Goal: Task Accomplishment & Management: Complete application form

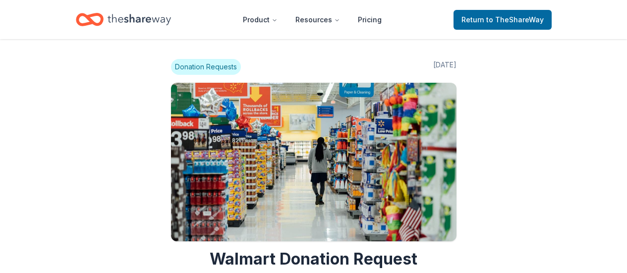
scroll to position [446, 0]
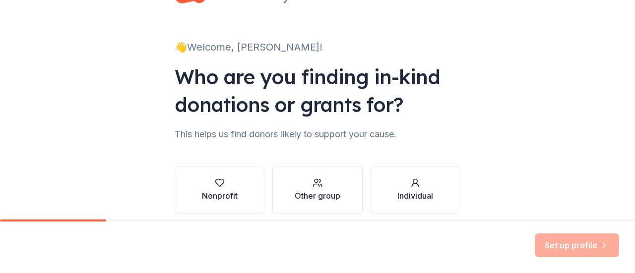
scroll to position [81, 0]
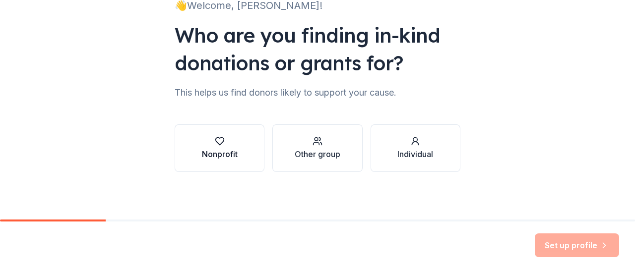
click at [233, 153] on div "Nonprofit" at bounding box center [220, 154] width 36 height 12
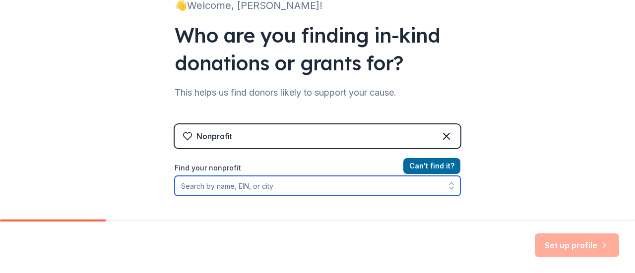
click at [296, 188] on input "Find your nonprofit" at bounding box center [318, 186] width 286 height 20
type input "[PERSON_NAME][GEOGRAPHIC_DATA]"
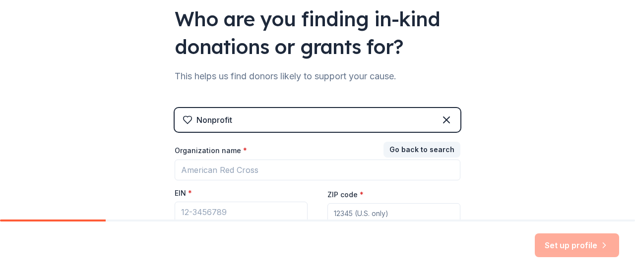
scroll to position [88, 0]
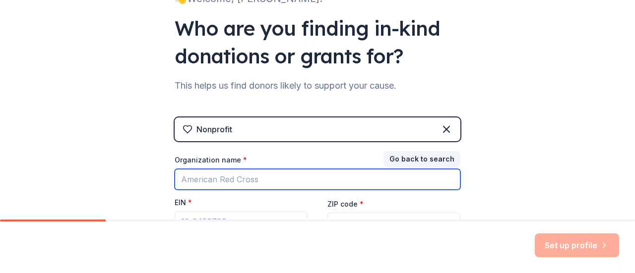
click at [280, 177] on input "Organization name *" at bounding box center [318, 179] width 286 height 21
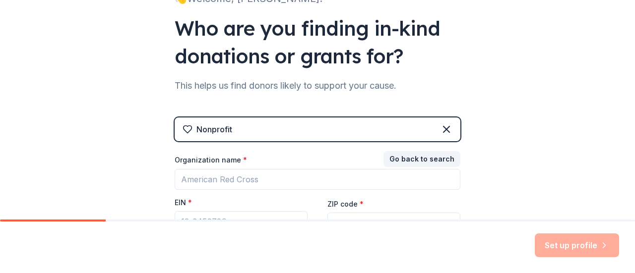
click at [513, 143] on div "👋 Welcome, [PERSON_NAME]! Who are you finding in-kind donations or grants for? …" at bounding box center [317, 116] width 635 height 408
click at [284, 126] on div "Nonprofit" at bounding box center [318, 130] width 286 height 24
click at [396, 128] on div "Nonprofit" at bounding box center [318, 130] width 286 height 24
click at [443, 131] on icon at bounding box center [446, 129] width 6 height 6
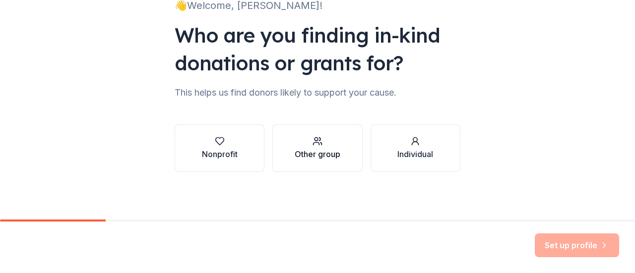
click at [330, 155] on div "Other group" at bounding box center [318, 154] width 46 height 12
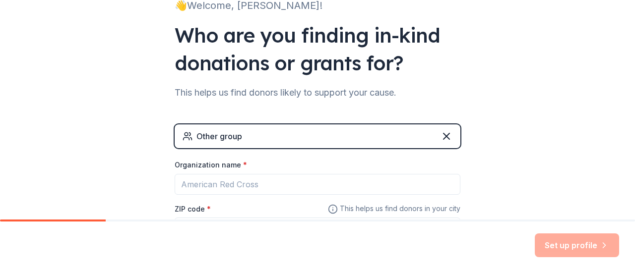
click at [309, 136] on div "Other group" at bounding box center [318, 136] width 286 height 24
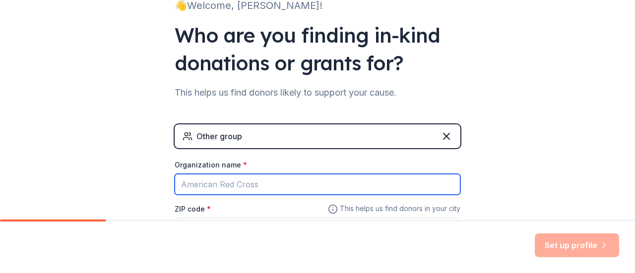
click at [282, 180] on input "Organization name *" at bounding box center [318, 184] width 286 height 21
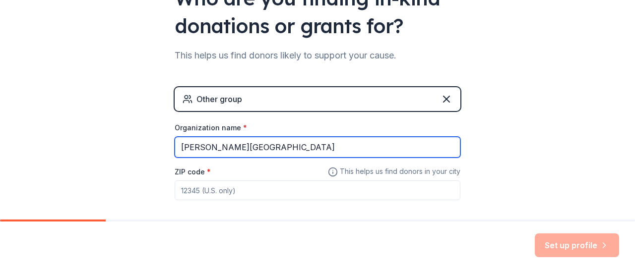
scroll to position [166, 0]
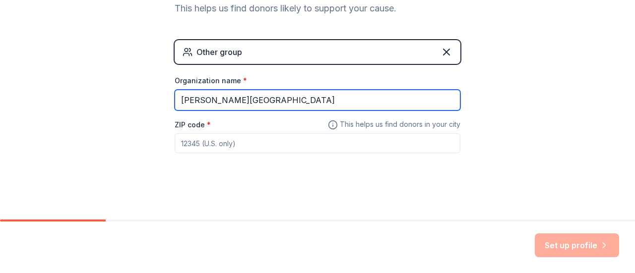
type input "[PERSON_NAME][GEOGRAPHIC_DATA]"
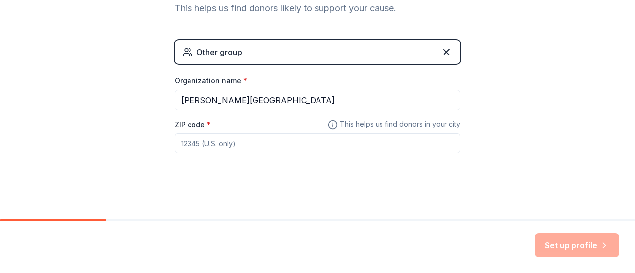
click at [201, 146] on input "ZIP code *" at bounding box center [318, 143] width 286 height 20
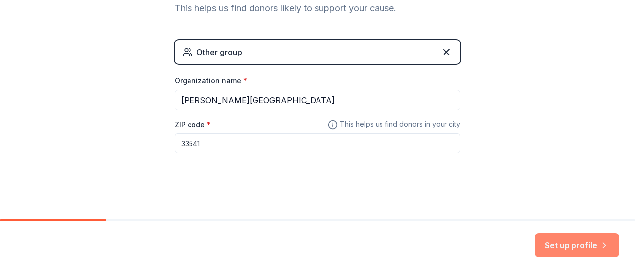
type input "33541"
click at [583, 251] on button "Set up profile" at bounding box center [577, 246] width 84 height 24
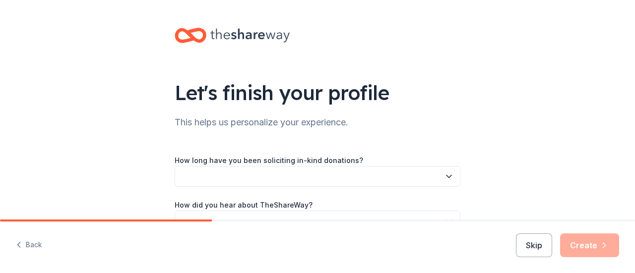
scroll to position [50, 0]
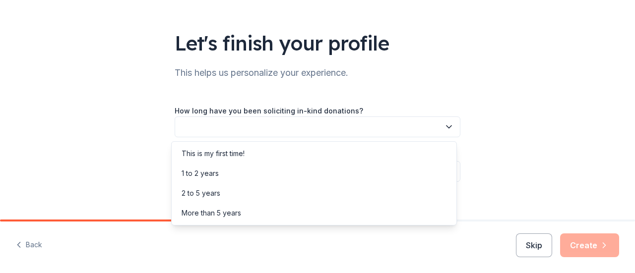
click at [391, 124] on button "button" at bounding box center [318, 127] width 286 height 21
click at [377, 150] on div "This is my first time!" at bounding box center [314, 154] width 281 height 20
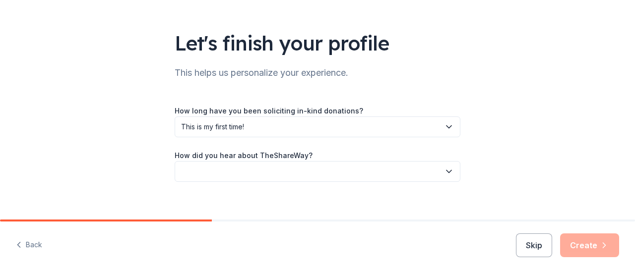
click at [372, 167] on button "button" at bounding box center [318, 171] width 286 height 21
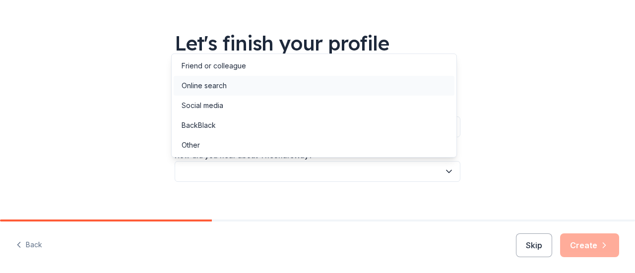
click at [371, 85] on div "Online search" at bounding box center [314, 86] width 281 height 20
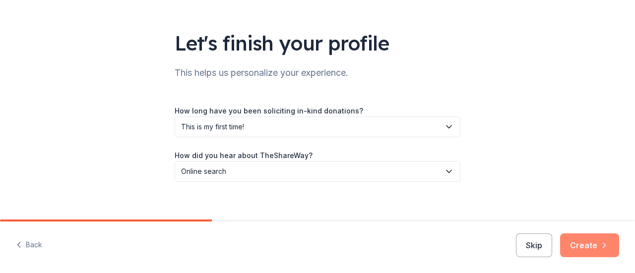
click at [581, 239] on button "Create" at bounding box center [589, 246] width 59 height 24
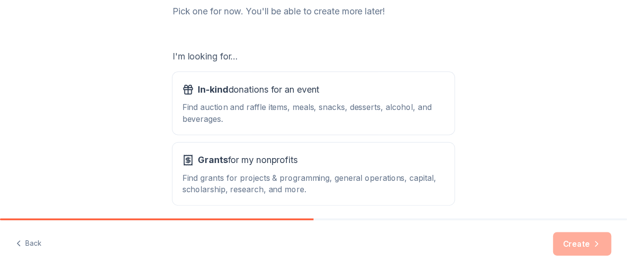
scroll to position [149, 0]
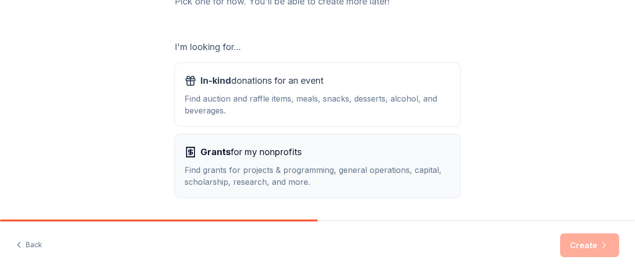
click at [263, 174] on div "Find grants for projects & programming, general operations, capital, scholarshi…" at bounding box center [317, 176] width 266 height 24
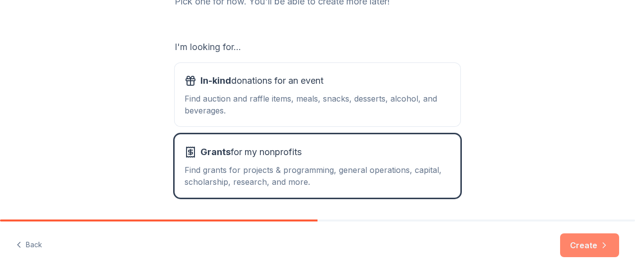
click at [594, 244] on button "Create" at bounding box center [589, 246] width 59 height 24
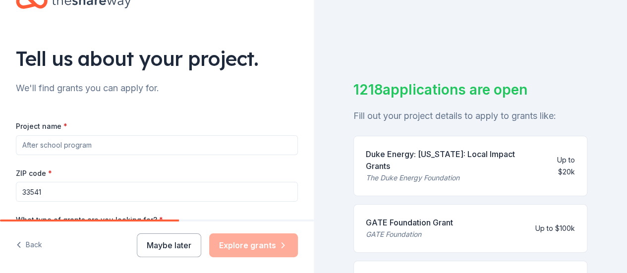
scroll to position [50, 0]
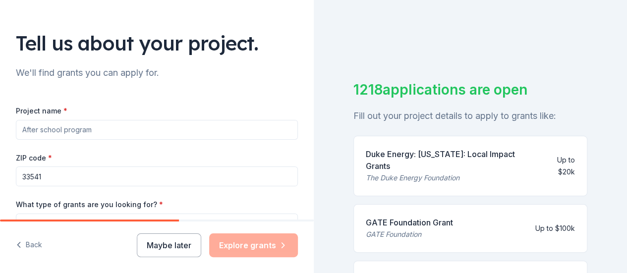
click at [141, 127] on input "Project name *" at bounding box center [157, 130] width 282 height 20
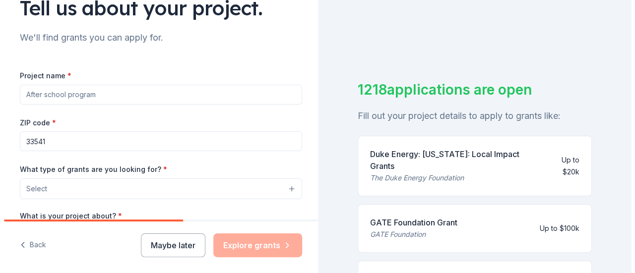
scroll to position [99, 0]
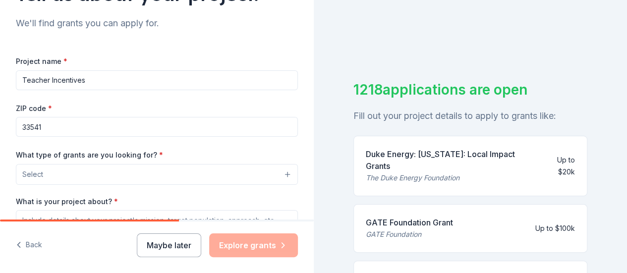
type input "Teacher Incentives"
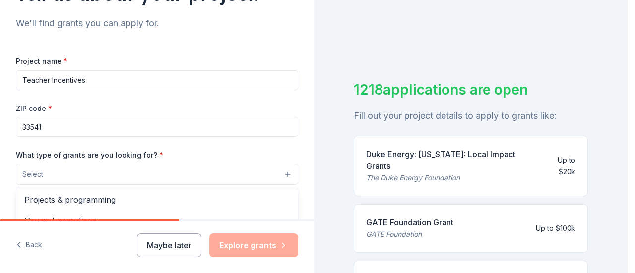
click at [114, 176] on button "Select" at bounding box center [157, 174] width 282 height 21
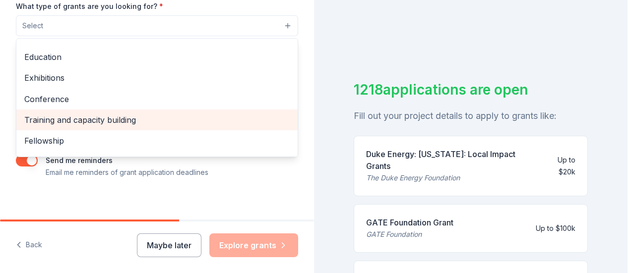
scroll to position [117, 0]
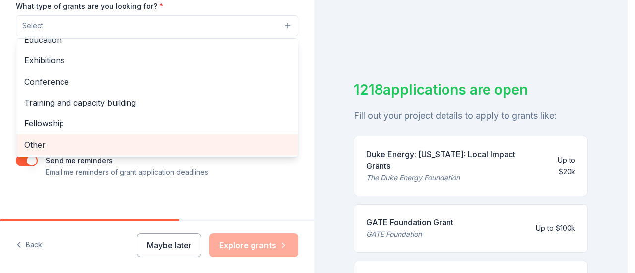
click at [156, 148] on span "Other" at bounding box center [156, 144] width 265 height 13
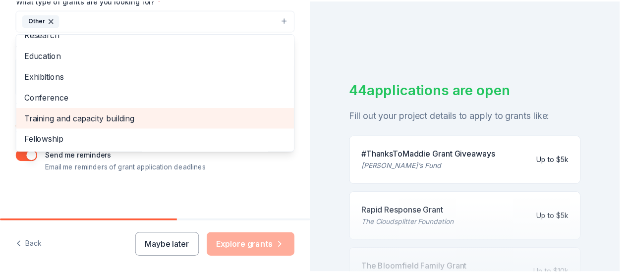
scroll to position [46, 0]
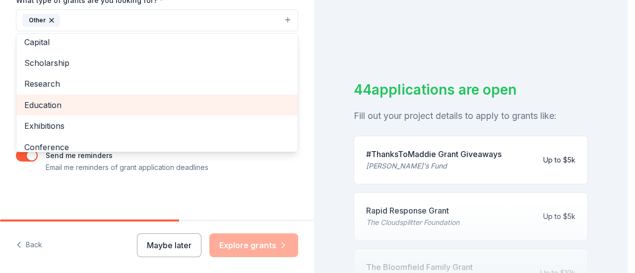
click at [128, 107] on span "Education" at bounding box center [156, 105] width 265 height 13
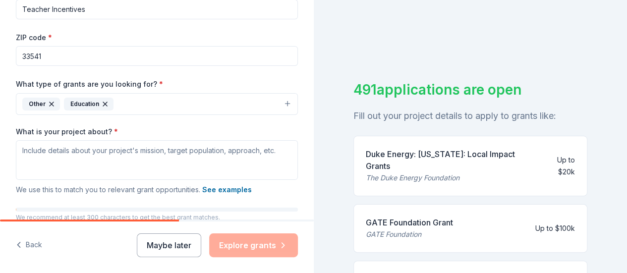
scroll to position [155, 0]
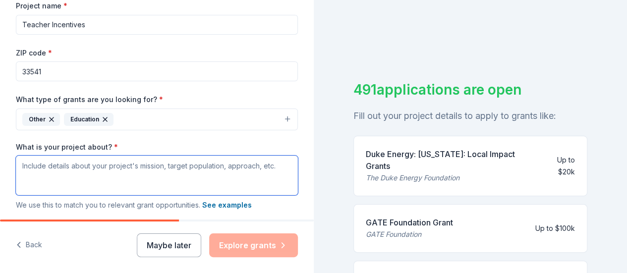
click at [211, 183] on textarea "What is your project about? *" at bounding box center [157, 176] width 282 height 40
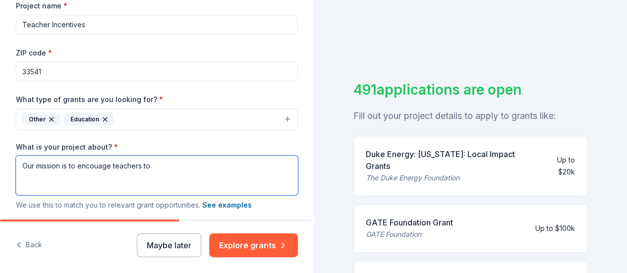
click at [98, 164] on textarea "Our mission is to encouage teachers to" at bounding box center [157, 176] width 282 height 40
click at [166, 161] on textarea "Our mission is to encourage teachers to" at bounding box center [157, 176] width 282 height 40
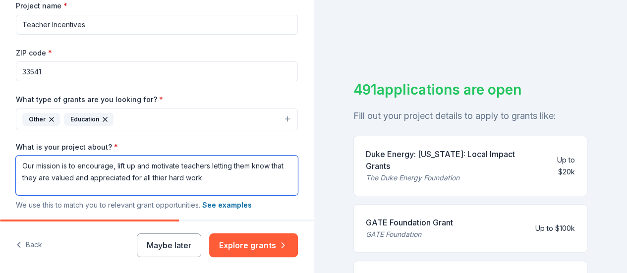
click at [176, 178] on textarea "Our mission is to encourage, lift up and motivate teachers letting them know th…" at bounding box center [157, 176] width 282 height 40
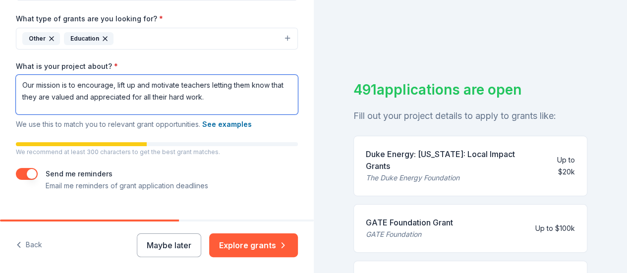
scroll to position [254, 0]
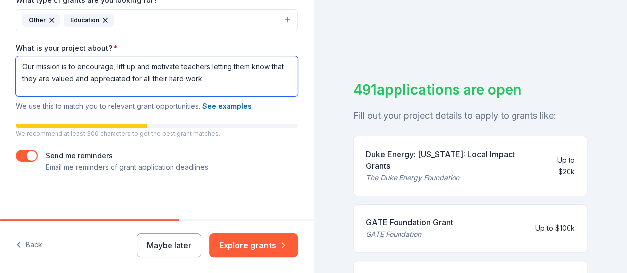
drag, startPoint x: 189, startPoint y: 78, endPoint x: 19, endPoint y: 58, distance: 171.4
click at [19, 58] on textarea "Our mission is to encourage, lift up and motivate teachers letting them know th…" at bounding box center [157, 77] width 282 height 40
paste textarea "As we continue our journey in education, it's essential to recognize the heart …"
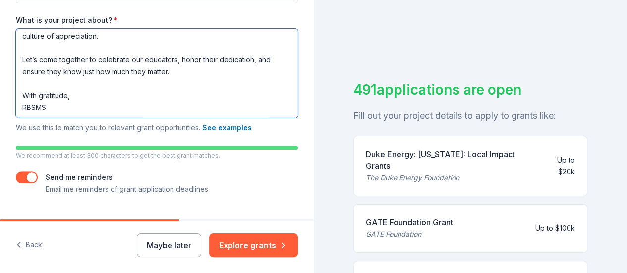
scroll to position [303, 0]
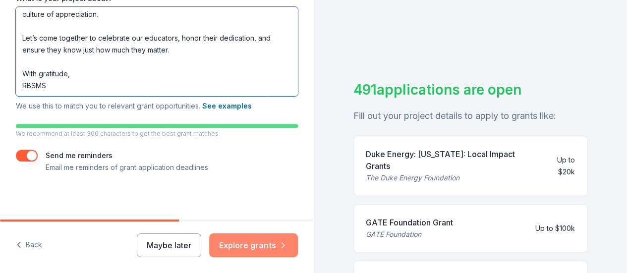
type textarea "As we continue our journey in education, it's essential to recognize the heart …"
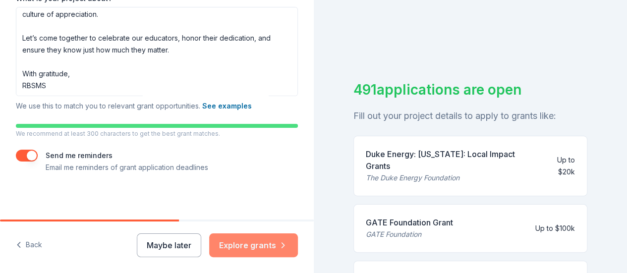
click at [251, 243] on button "Explore grants" at bounding box center [253, 246] width 89 height 24
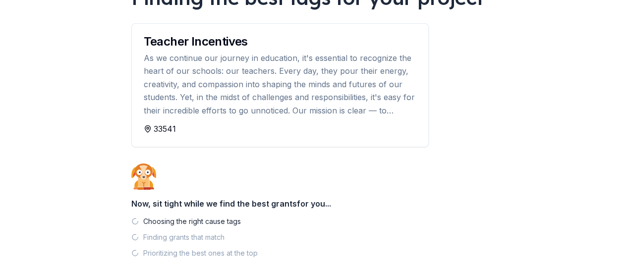
scroll to position [149, 0]
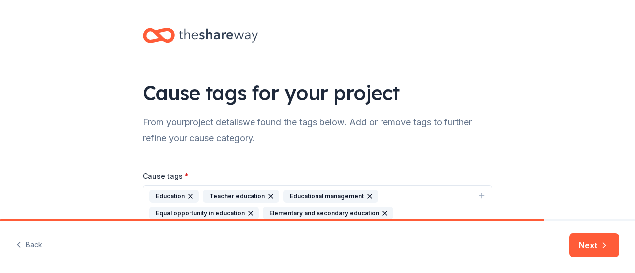
scroll to position [50, 0]
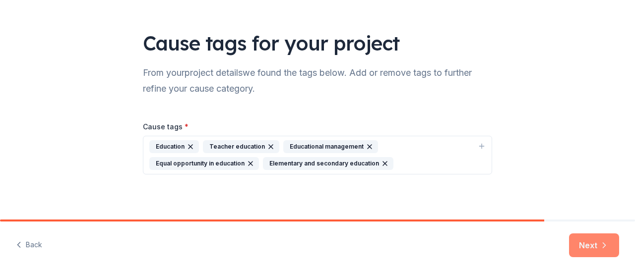
click at [597, 250] on button "Next" at bounding box center [594, 246] width 50 height 24
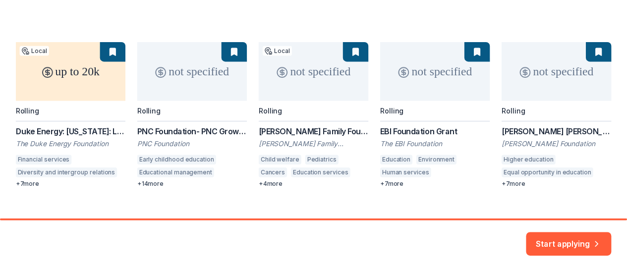
scroll to position [149, 0]
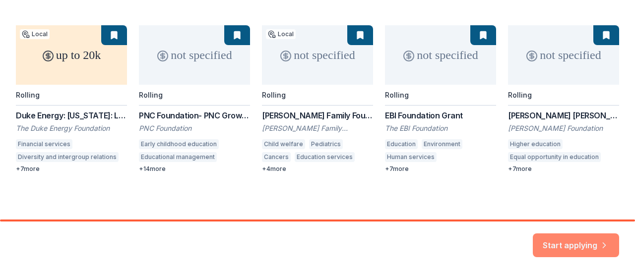
click at [574, 248] on button "Start applying" at bounding box center [576, 240] width 86 height 24
click at [52, 68] on div "up to 20k Local Rolling Duke Energy: [US_STATE]: Local Impact Grants The Duke E…" at bounding box center [317, 99] width 603 height 148
click at [60, 120] on div "up to 20k Local Rolling Duke Energy: [US_STATE]: Local Impact Grants The Duke E…" at bounding box center [317, 99] width 603 height 148
click at [104, 35] on div "up to 20k Local Rolling Duke Energy: [US_STATE]: Local Impact Grants The Duke E…" at bounding box center [317, 99] width 603 height 148
click at [0, 22] on div "We found 258 grants for your project Here are the top 5 grants for your project…" at bounding box center [317, 35] width 635 height 369
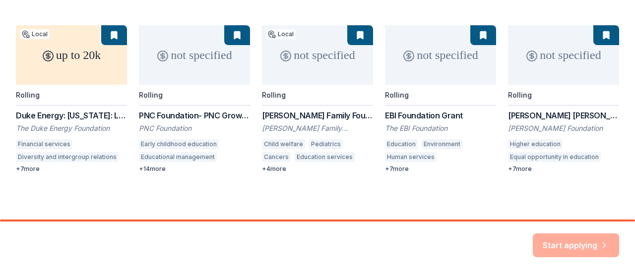
click at [30, 172] on div "up to 20k Local Rolling Duke Energy: [US_STATE]: Local Impact Grants The Duke E…" at bounding box center [317, 99] width 603 height 148
click at [28, 117] on div "up to 20k Local Rolling Duke Energy: [US_STATE]: Local Impact Grants The Duke E…" at bounding box center [317, 99] width 603 height 148
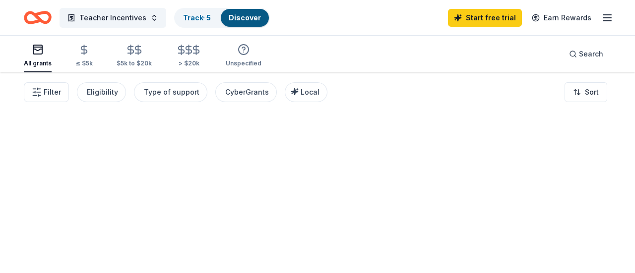
click at [548, 233] on div at bounding box center [317, 172] width 635 height 201
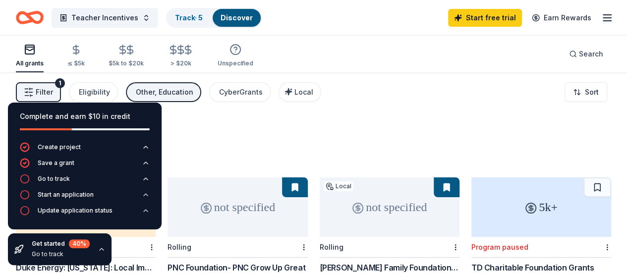
click at [209, 131] on div "551 results in Zephyrhills, [GEOGRAPHIC_DATA]" at bounding box center [314, 144] width 596 height 44
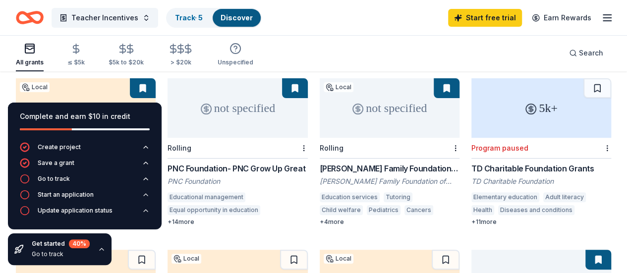
click at [98, 251] on icon "button" at bounding box center [102, 249] width 8 height 8
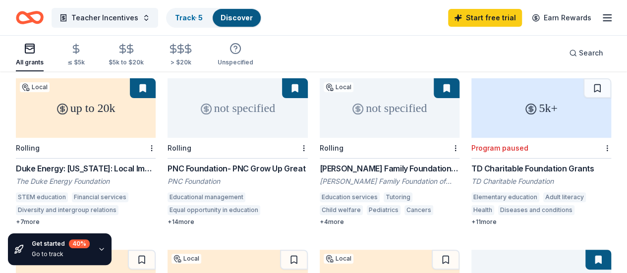
click at [86, 163] on div "Duke Energy: [US_STATE]: Local Impact Grants" at bounding box center [86, 169] width 140 height 12
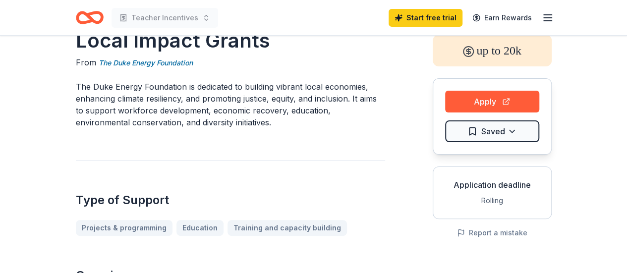
scroll to position [50, 0]
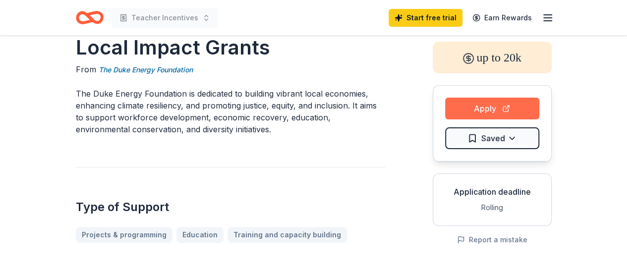
click at [485, 110] on button "Apply" at bounding box center [492, 109] width 94 height 22
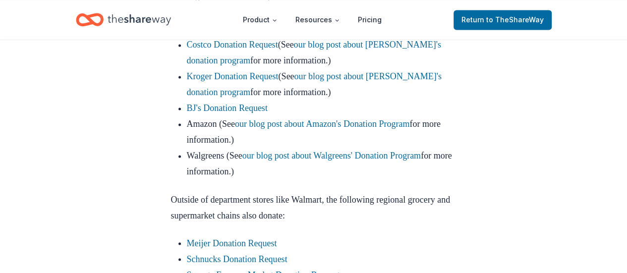
scroll to position [642, 0]
